Goal: Check status: Check status

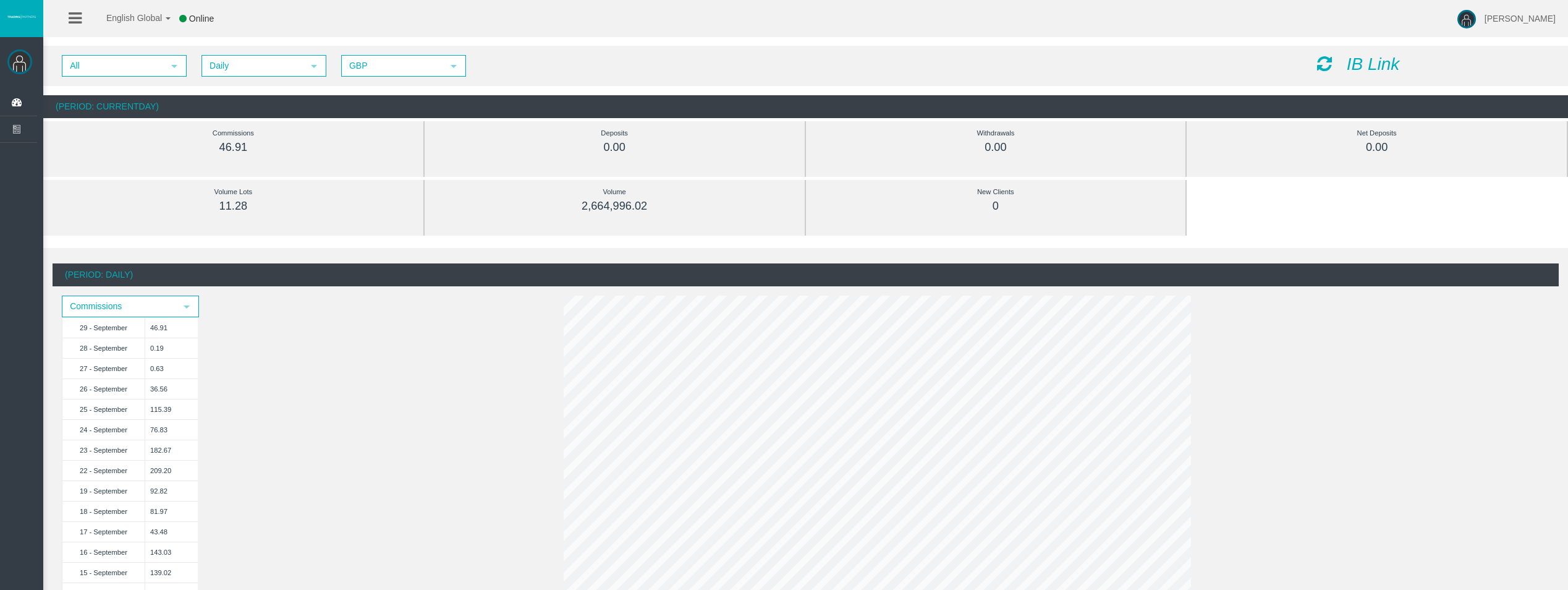
click at [1322, 60] on icon at bounding box center [1325, 63] width 15 height 17
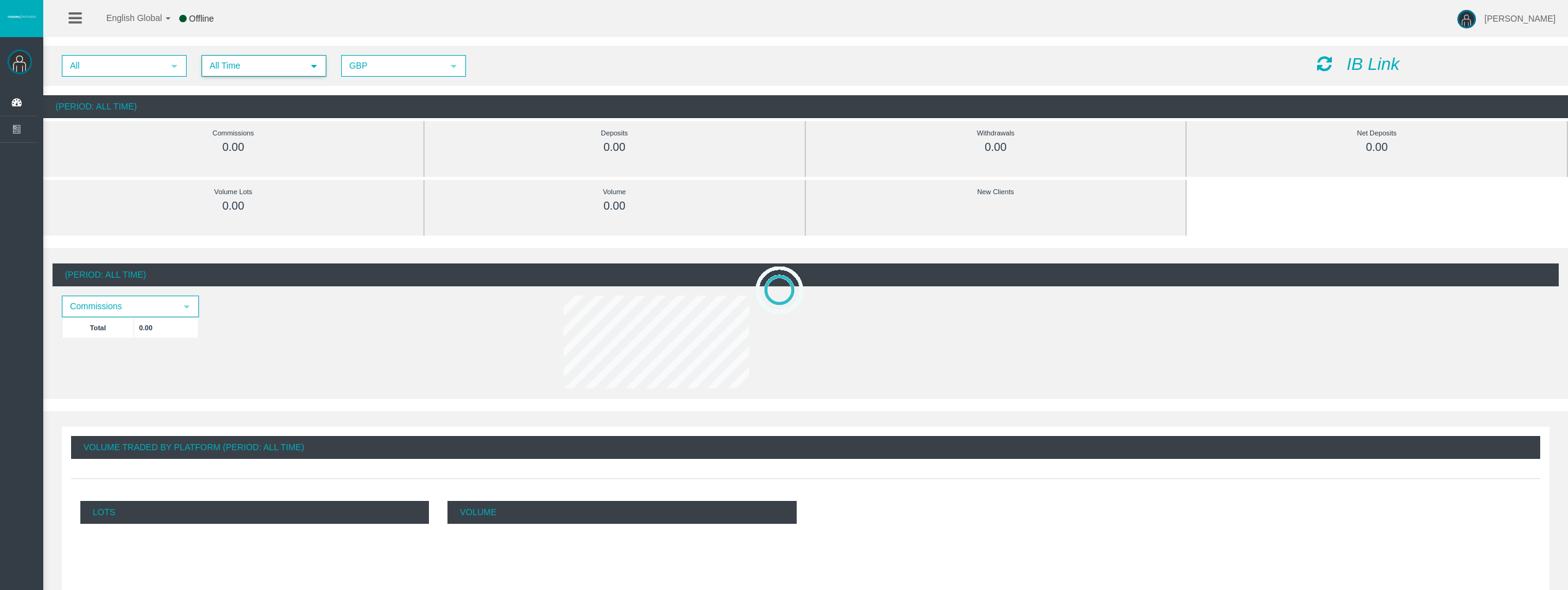
click at [230, 68] on span "All Time" at bounding box center [253, 66] width 100 height 19
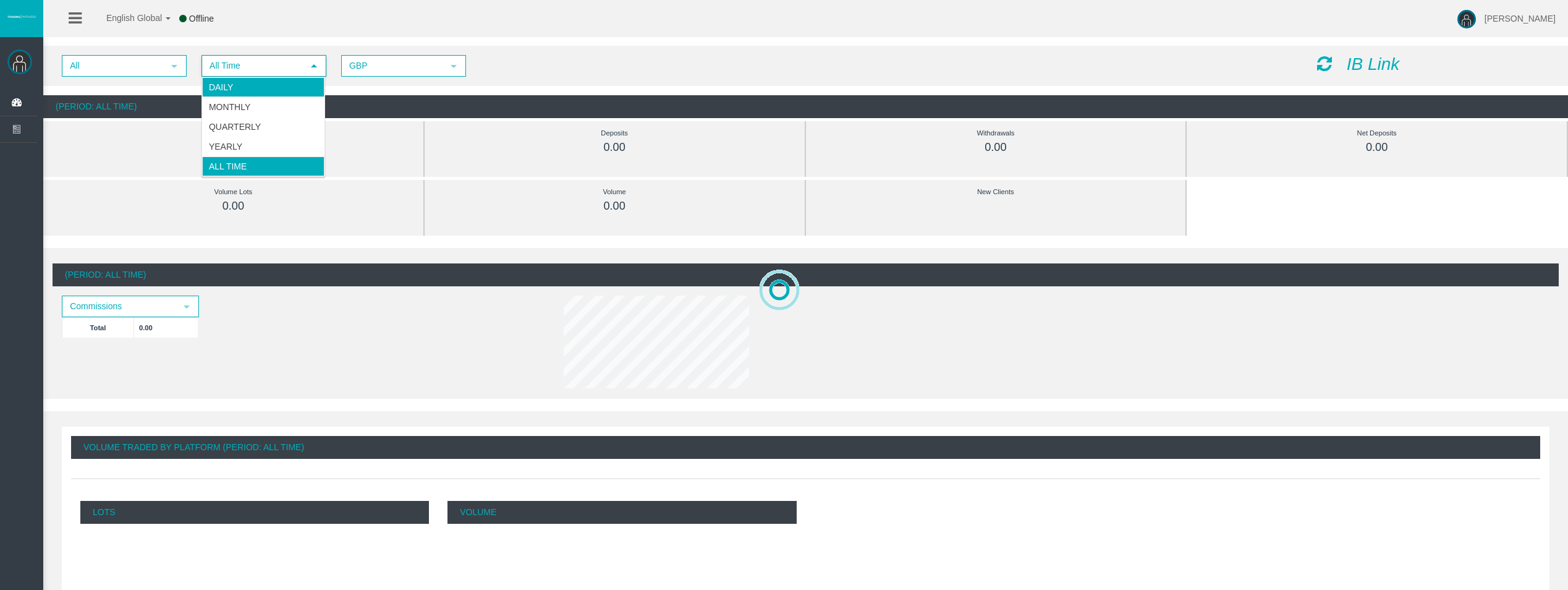
click at [242, 81] on li "Daily" at bounding box center [264, 87] width 122 height 20
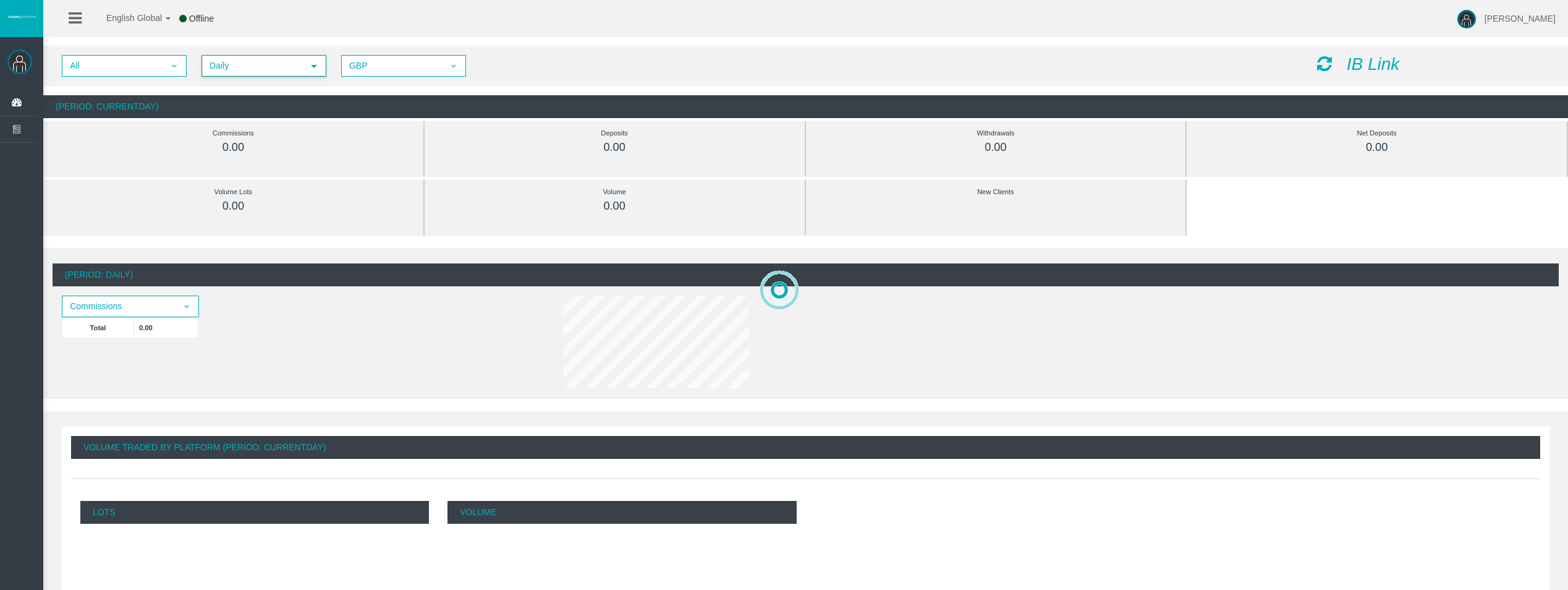
click at [1324, 68] on icon at bounding box center [1325, 63] width 15 height 17
click at [1325, 65] on icon at bounding box center [1325, 63] width 15 height 17
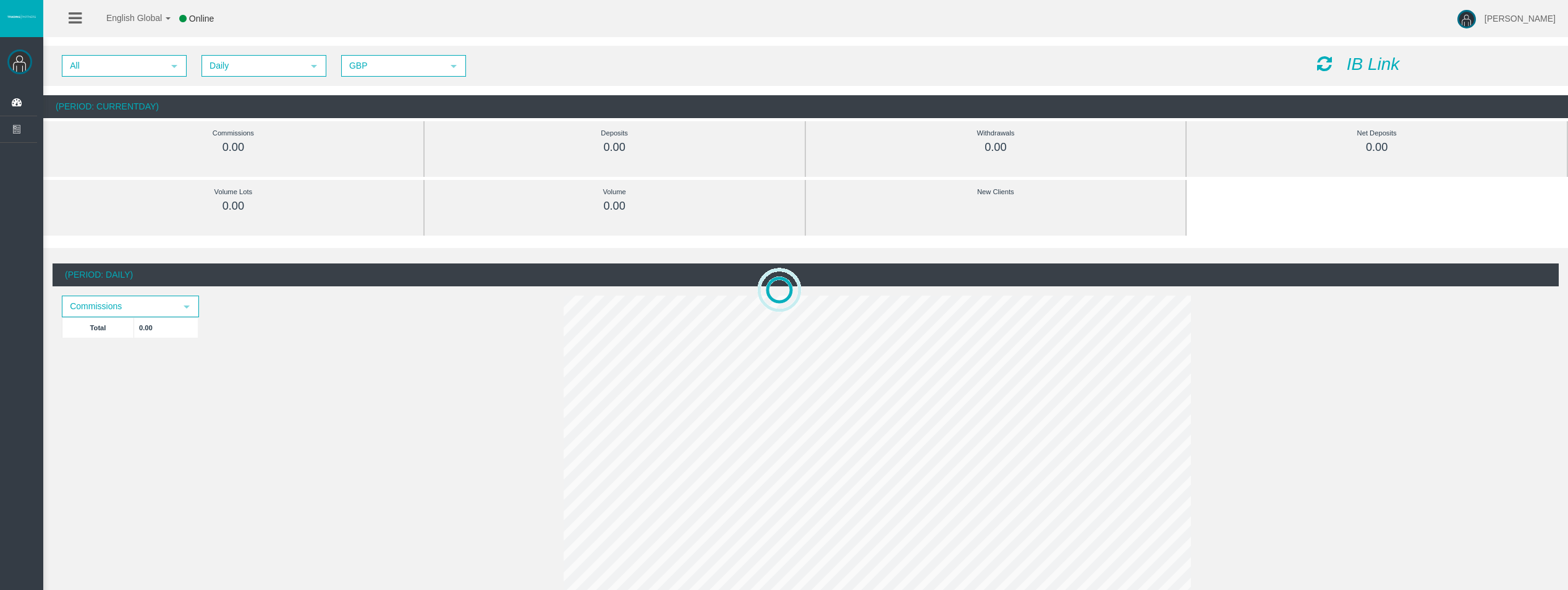
click at [1330, 69] on icon at bounding box center [1325, 63] width 15 height 17
